Goal: Navigation & Orientation: Locate item on page

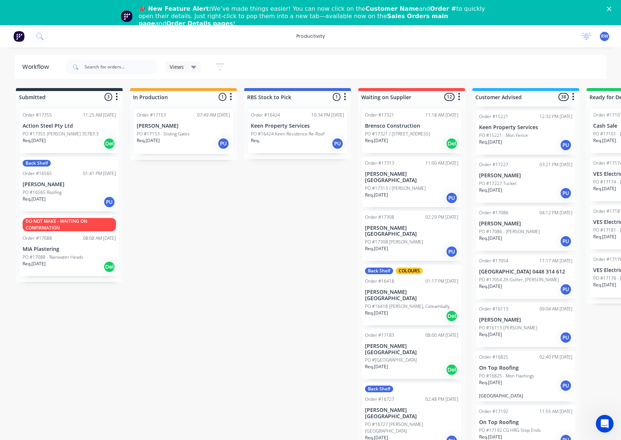
scroll to position [1185, 0]
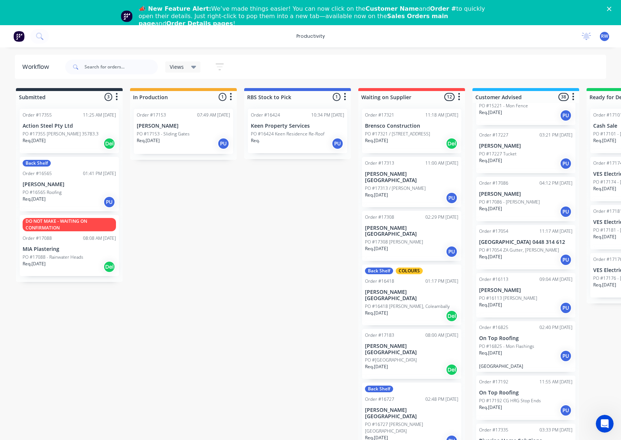
click at [528, 376] on div "Order #17192 11:55 AM [DATE] On Top Roofing PO #17192 CG HRG Stop Ends Req. [DA…" at bounding box center [525, 398] width 99 height 44
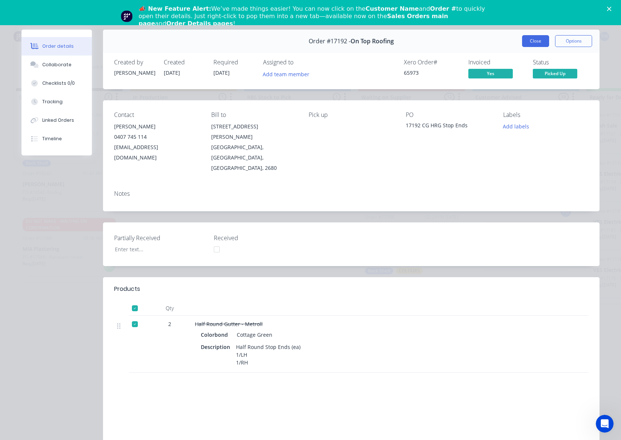
click at [529, 39] on button "Close" at bounding box center [535, 41] width 27 height 12
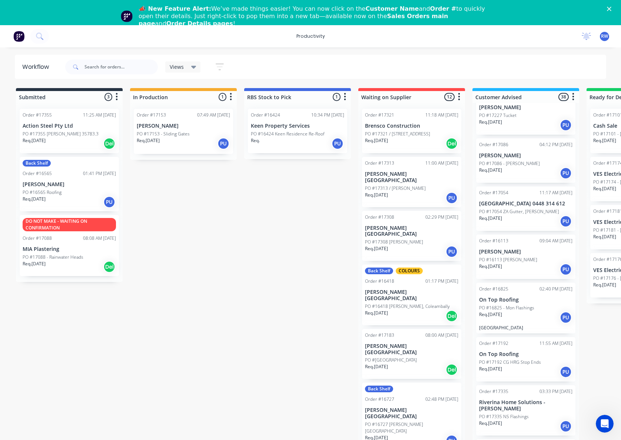
scroll to position [1283, 0]
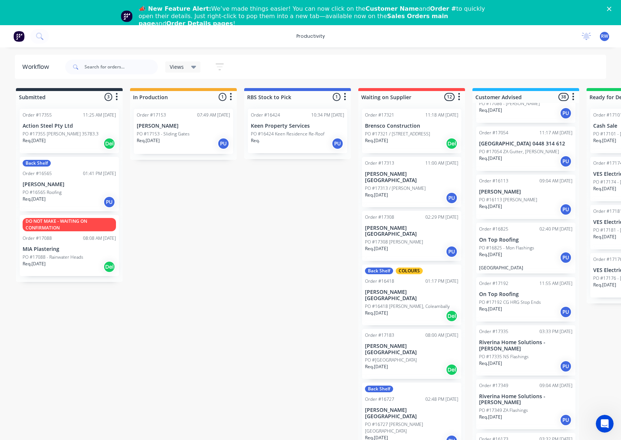
click at [517, 251] on div "Req. [DATE] PU" at bounding box center [525, 257] width 93 height 13
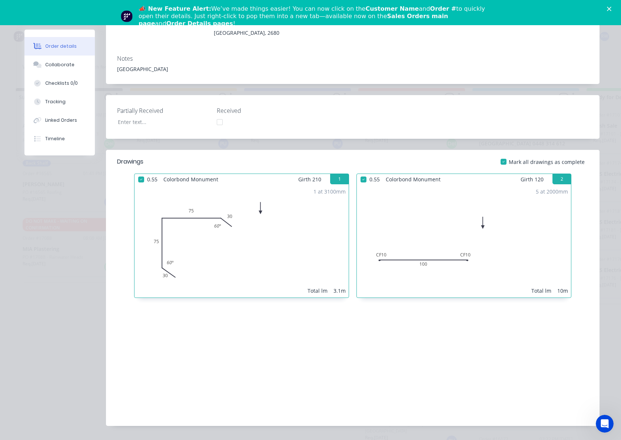
scroll to position [0, 0]
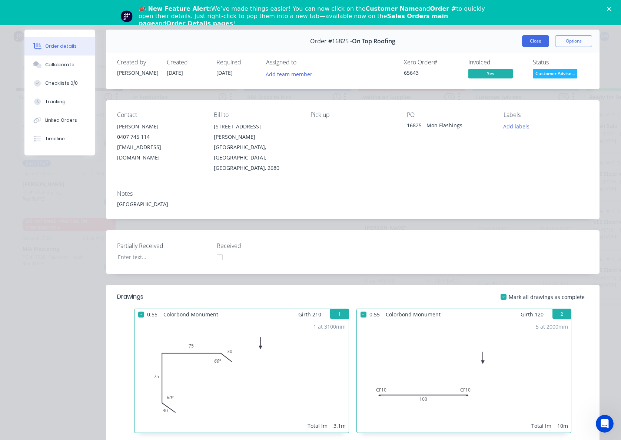
click at [532, 41] on button "Close" at bounding box center [535, 41] width 27 height 12
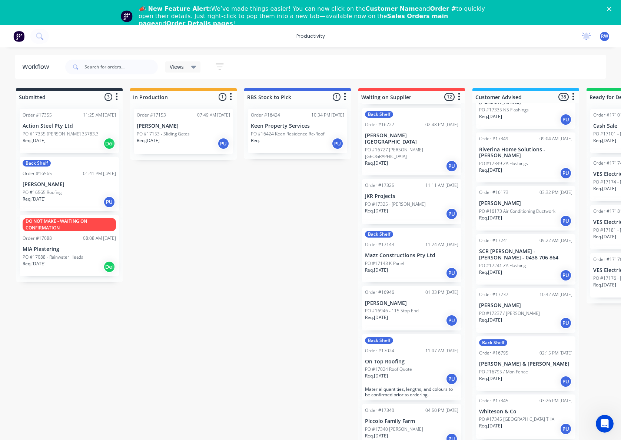
scroll to position [285, 0]
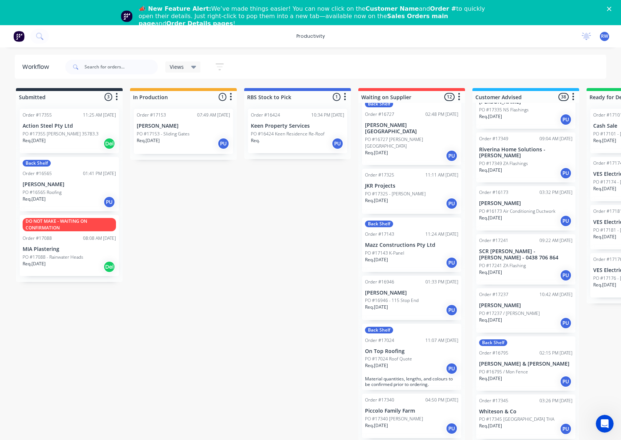
click at [424, 356] on div "PO #17024 Roof Quote" at bounding box center [411, 359] width 93 height 7
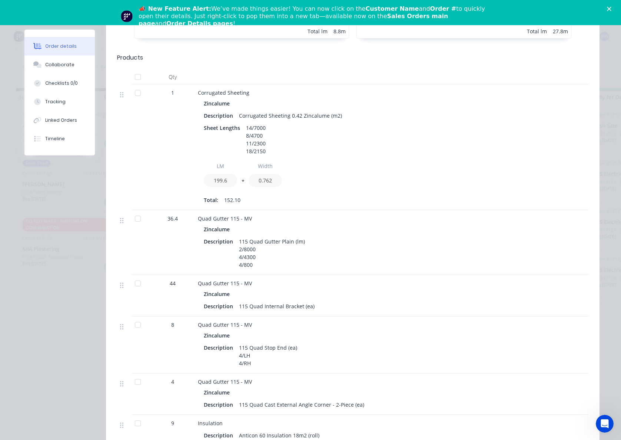
scroll to position [0, 0]
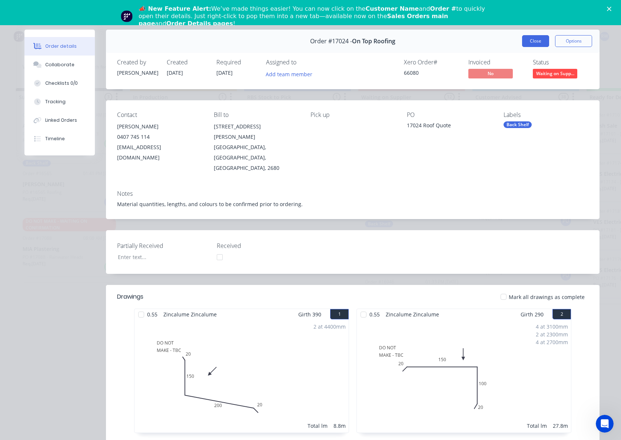
click at [544, 41] on button "Close" at bounding box center [535, 41] width 27 height 12
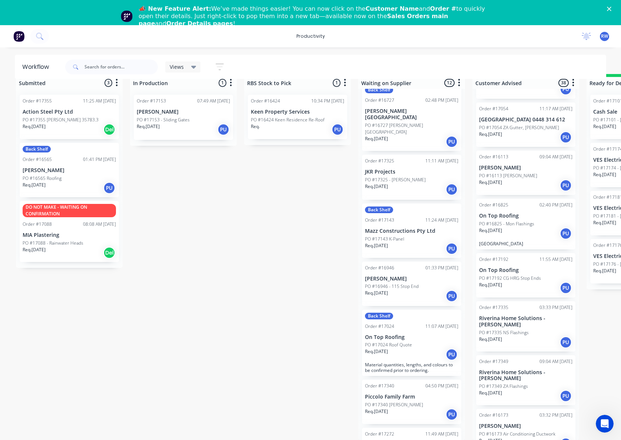
scroll to position [1260, 0]
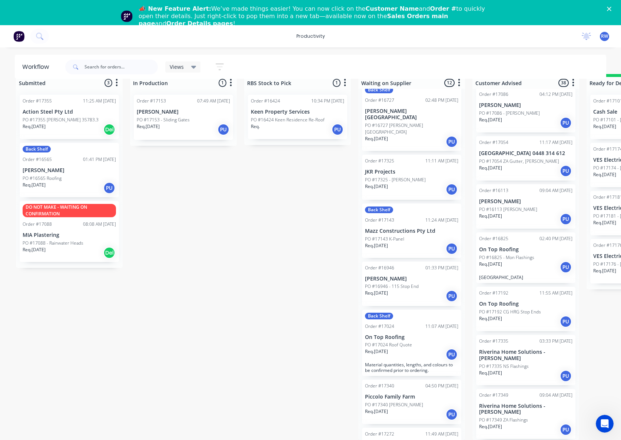
click at [536, 287] on div "Order #17192 11:55 AM [DATE] On Top Roofing PO #17192 CG HRG Stop Ends Req. [DA…" at bounding box center [525, 309] width 99 height 44
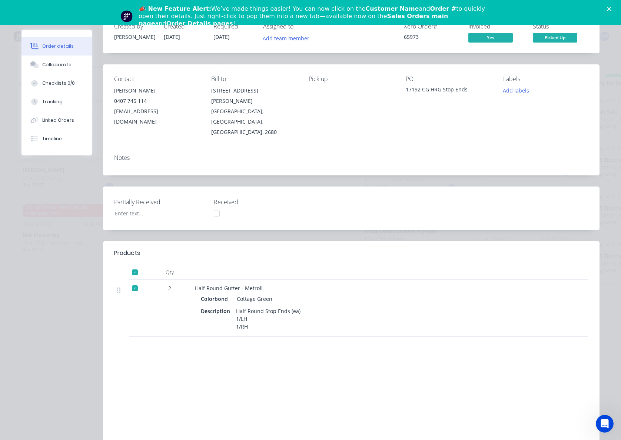
scroll to position [0, 0]
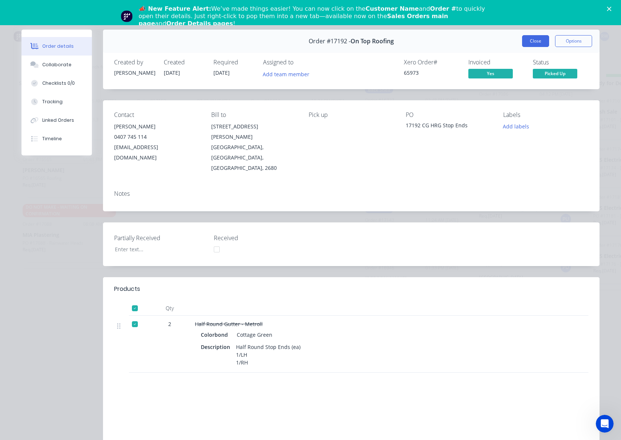
click at [529, 40] on button "Close" at bounding box center [535, 41] width 27 height 12
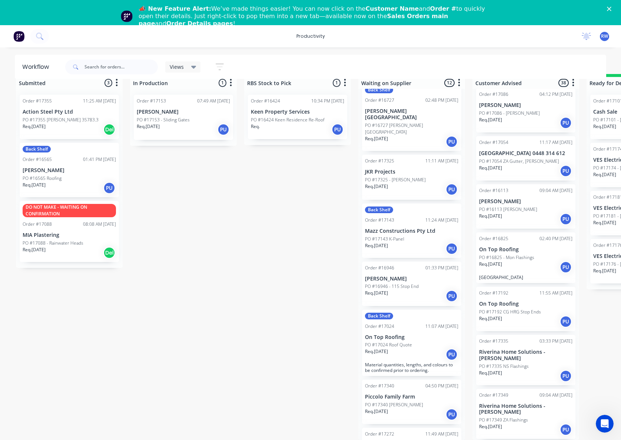
click at [520, 261] on div "Req. [DATE] PU" at bounding box center [525, 267] width 93 height 13
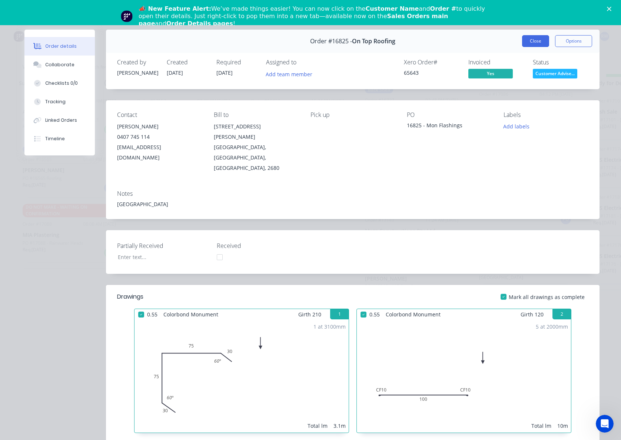
click at [530, 42] on button "Close" at bounding box center [535, 41] width 27 height 12
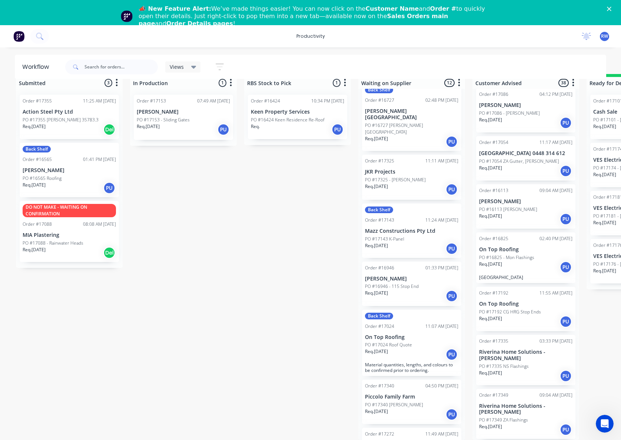
click at [514, 309] on p "PO #17192 CG HRG Stop Ends" at bounding box center [510, 312] width 62 height 7
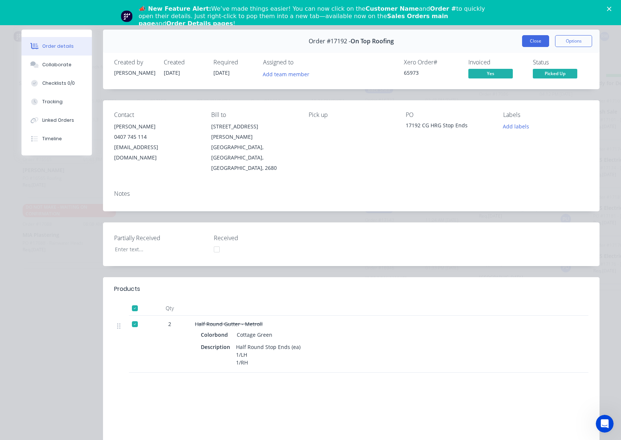
click at [534, 39] on button "Close" at bounding box center [535, 41] width 27 height 12
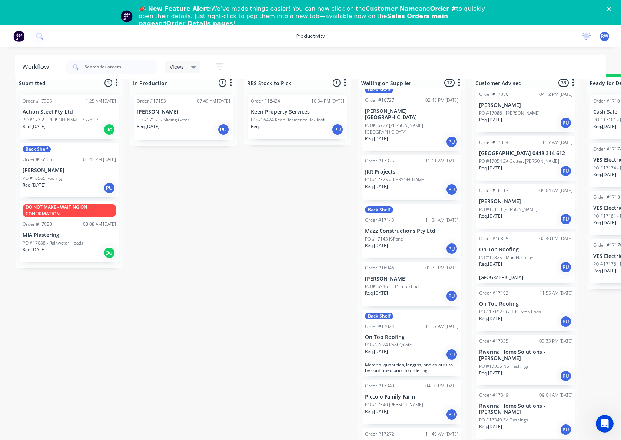
click at [516, 261] on div "Req. [DATE] PU" at bounding box center [525, 267] width 93 height 13
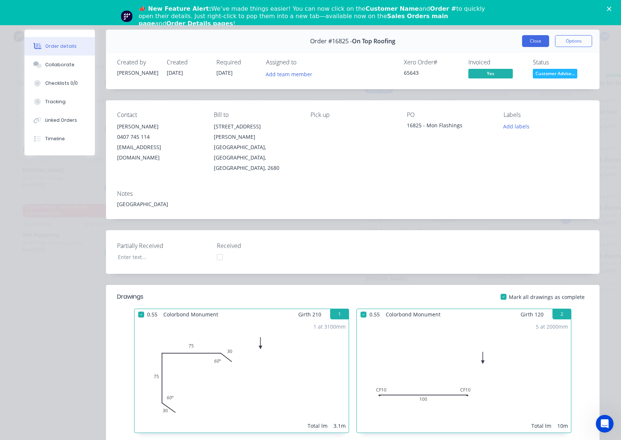
click at [525, 39] on button "Close" at bounding box center [535, 41] width 27 height 12
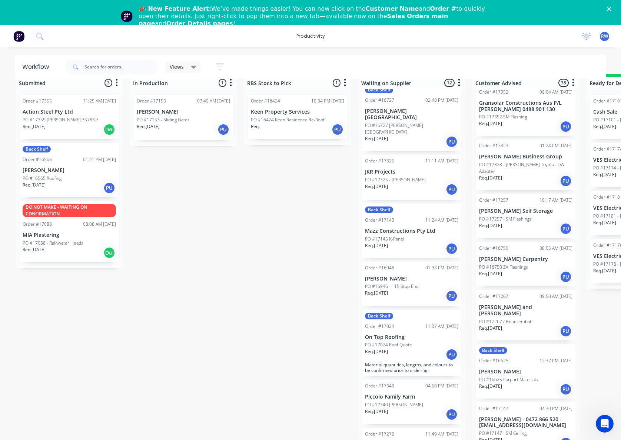
scroll to position [839, 0]
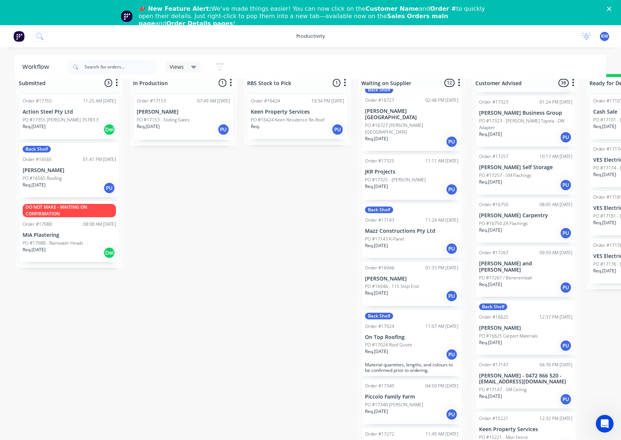
click at [414, 348] on div "Req. [DATE] PU" at bounding box center [411, 354] width 93 height 13
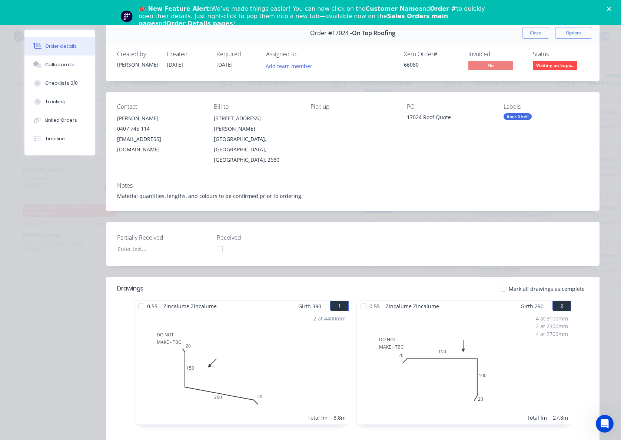
scroll to position [0, 0]
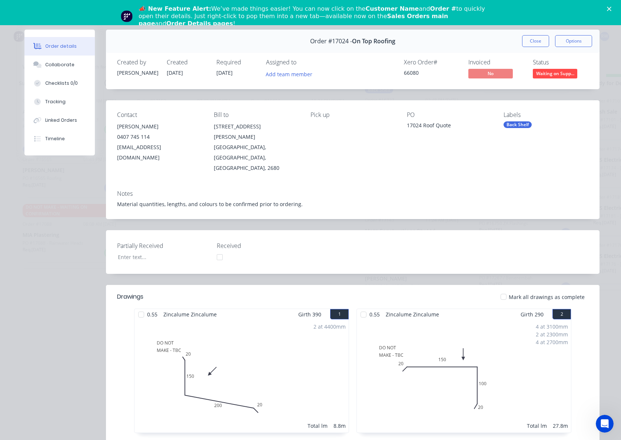
click at [528, 39] on button "Close" at bounding box center [535, 41] width 27 height 12
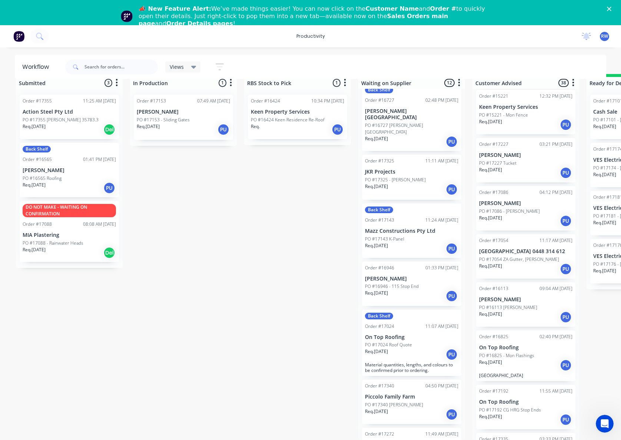
scroll to position [1161, 0]
